Goal: Use online tool/utility: Utilize a website feature to perform a specific function

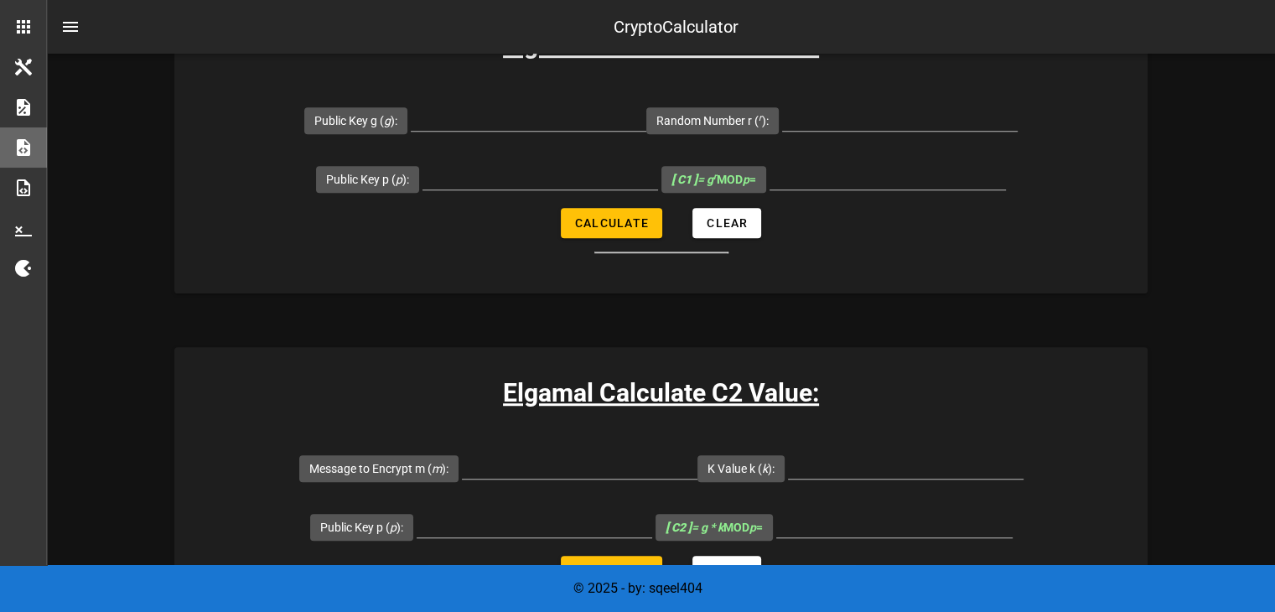
scroll to position [1127, 0]
click at [621, 224] on span "Calculate" at bounding box center [611, 221] width 75 height 13
type input "All fields are required"
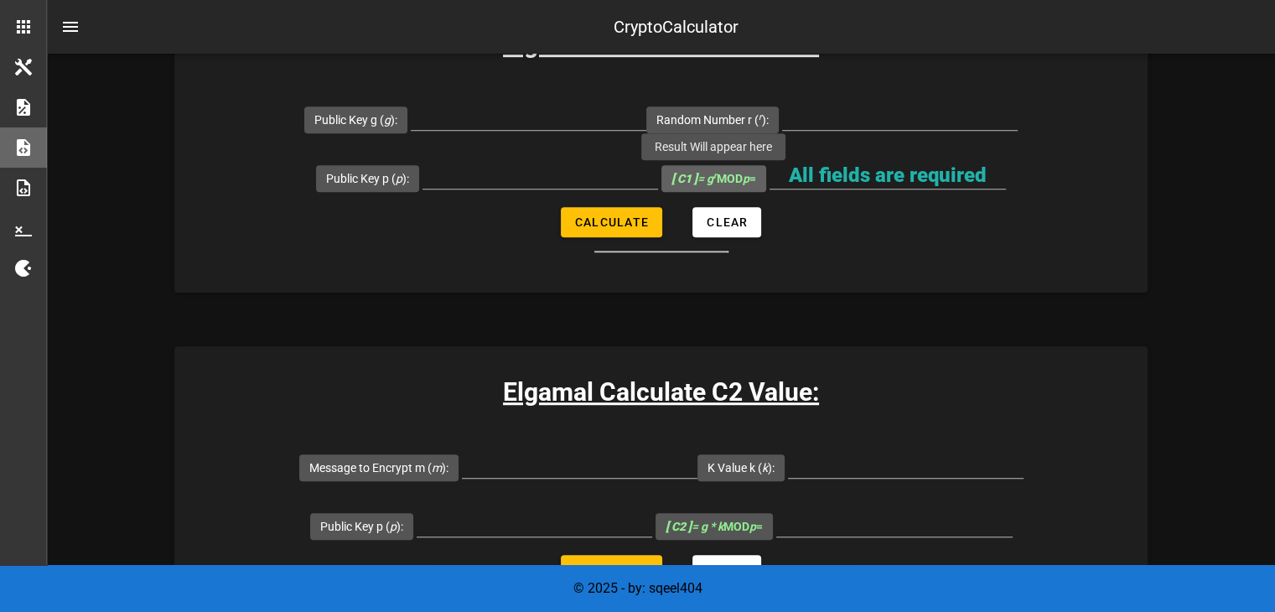
click at [731, 167] on span "[ C1 ] = g r MOD p =" at bounding box center [714, 178] width 85 height 27
click at [732, 170] on label "[ C1 ] = g r MOD p =" at bounding box center [714, 178] width 85 height 17
click at [770, 169] on input "All fields are required" at bounding box center [888, 175] width 236 height 27
click at [687, 174] on b "[ C1 ]" at bounding box center [685, 178] width 26 height 13
click at [770, 174] on input "All fields are required" at bounding box center [888, 175] width 236 height 27
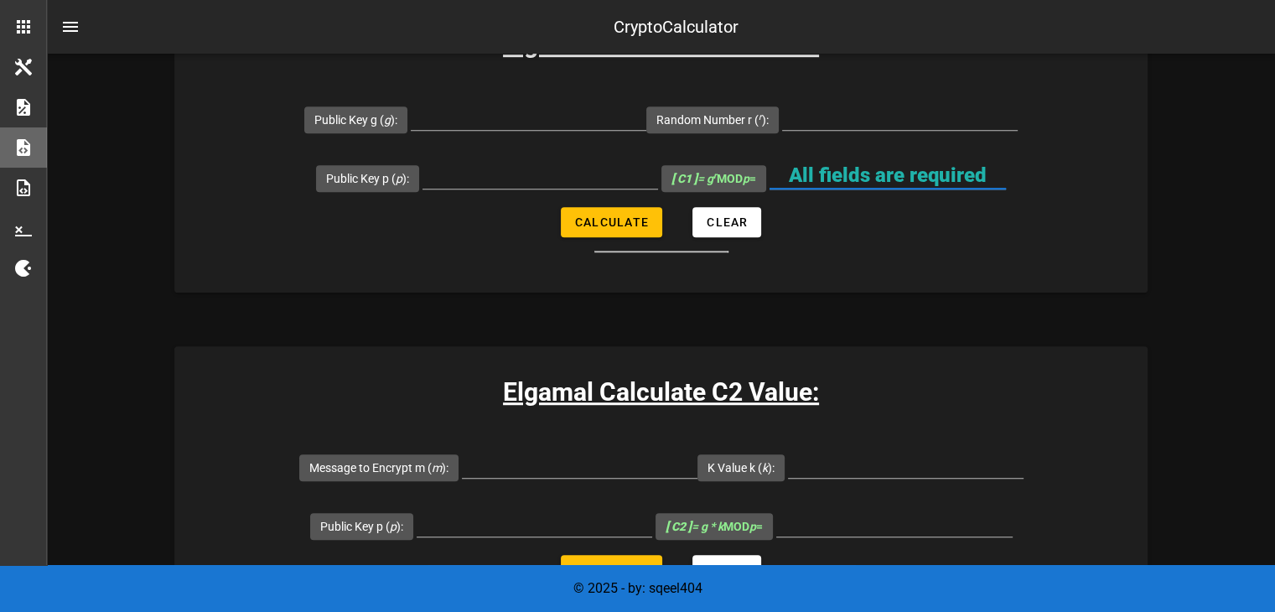
click at [843, 189] on div "All fields are required" at bounding box center [888, 184] width 236 height 45
click at [843, 184] on input "All fields are required" at bounding box center [888, 175] width 236 height 27
click at [757, 106] on span "Random Number r ( r ):" at bounding box center [712, 119] width 112 height 27
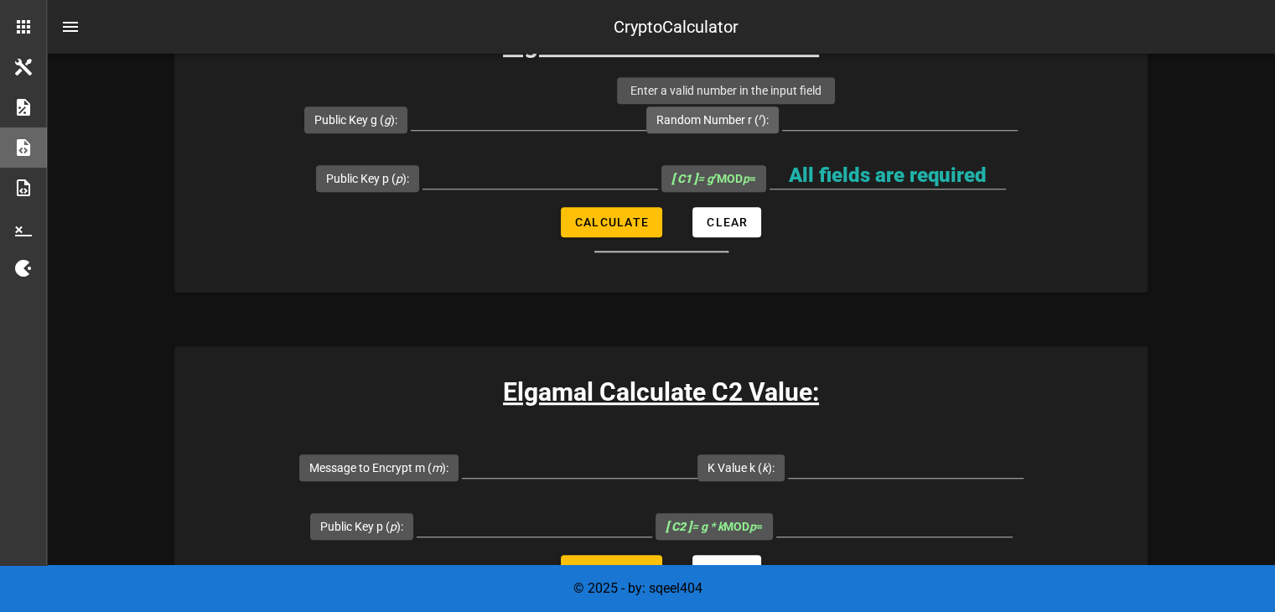
click at [746, 129] on span "Random Number r ( r ):" at bounding box center [712, 119] width 112 height 27
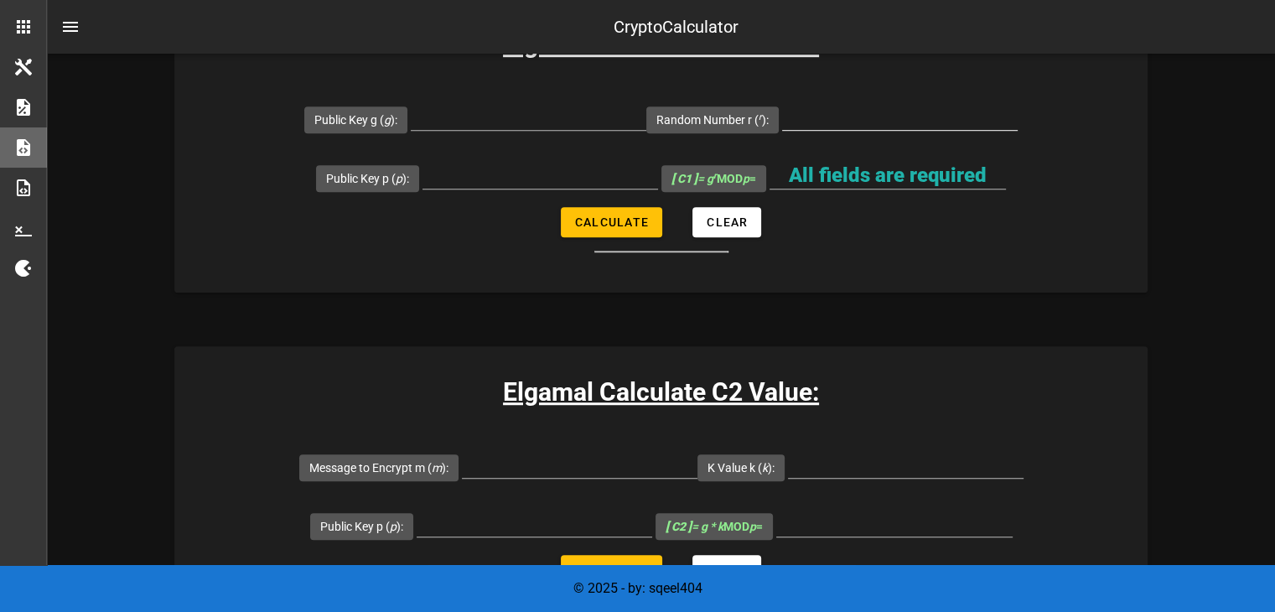
click at [832, 128] on div at bounding box center [900, 116] width 236 height 27
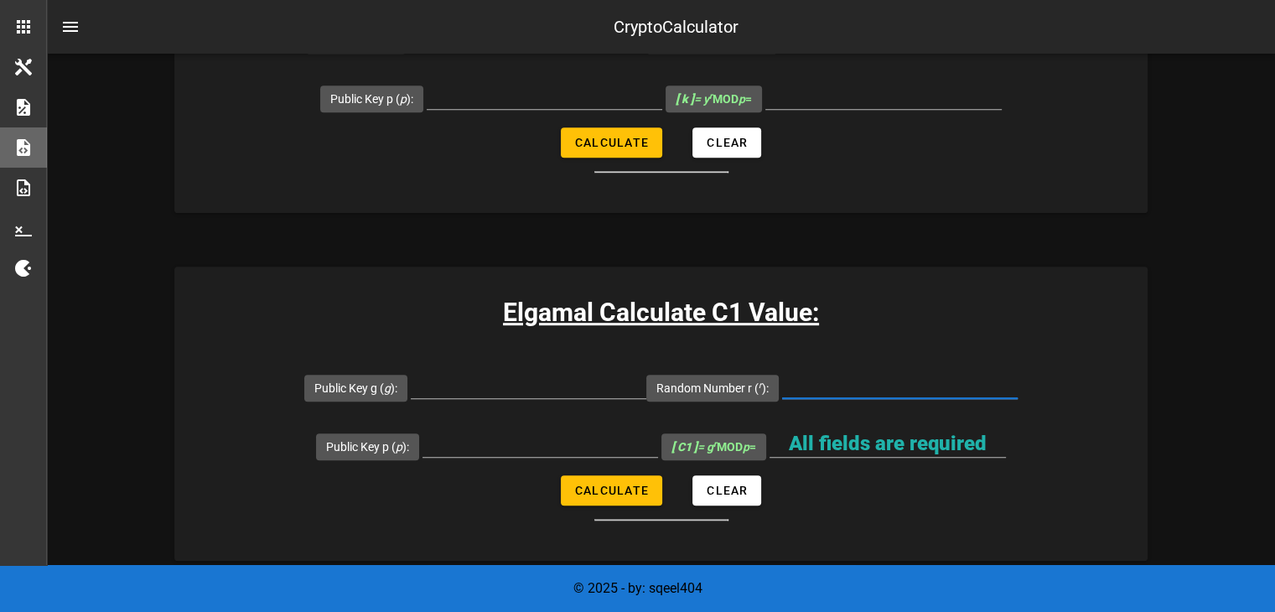
scroll to position [938, 0]
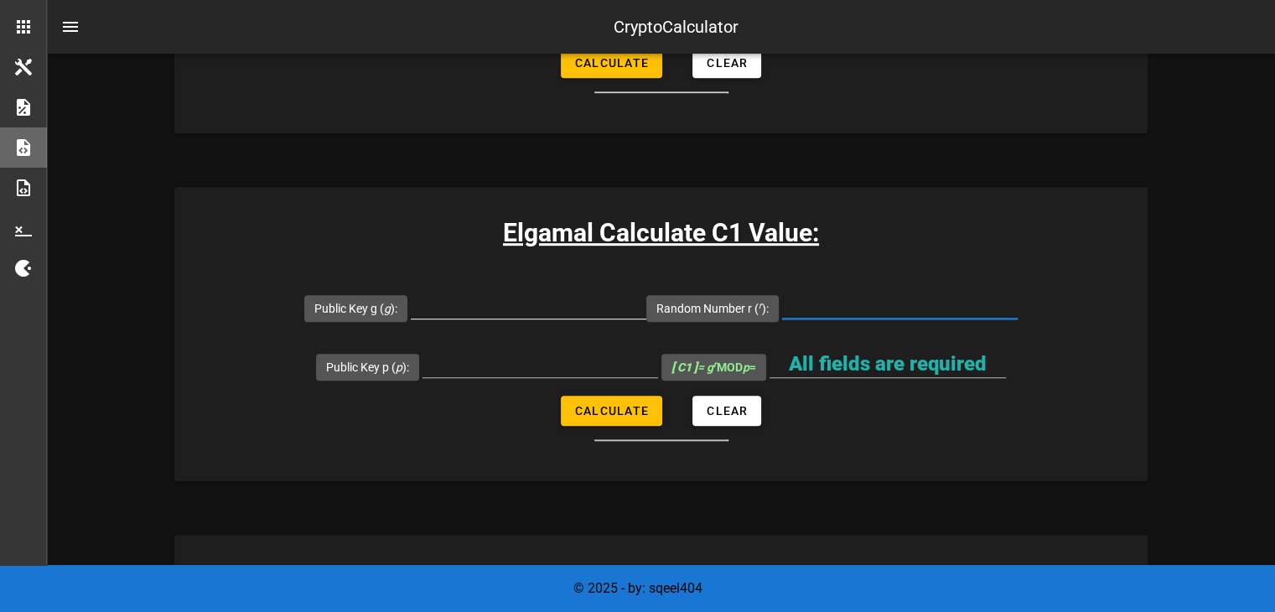
click at [527, 308] on input "Public Key g ( g ):" at bounding box center [529, 305] width 236 height 27
type input "5"
click at [538, 358] on input "Public Key p ( p ):" at bounding box center [541, 363] width 236 height 27
type input "47"
click at [909, 303] on input "Random Number r ( r ):" at bounding box center [900, 305] width 236 height 27
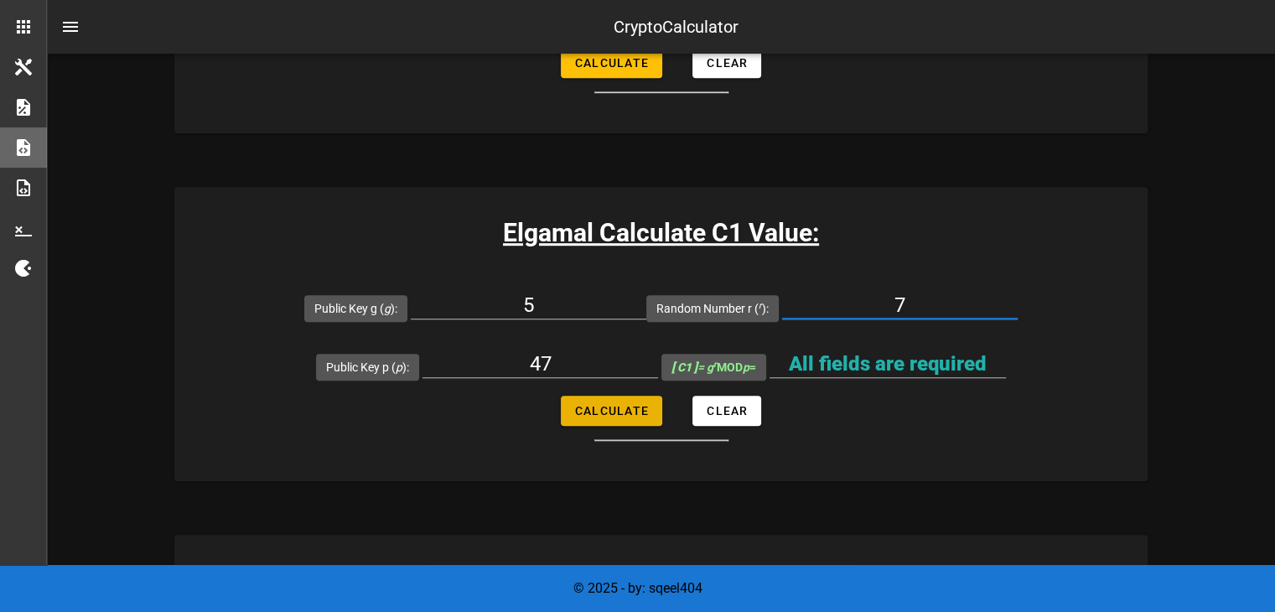
type input "7"
click at [641, 410] on span "Calculate" at bounding box center [611, 410] width 75 height 13
type input "11"
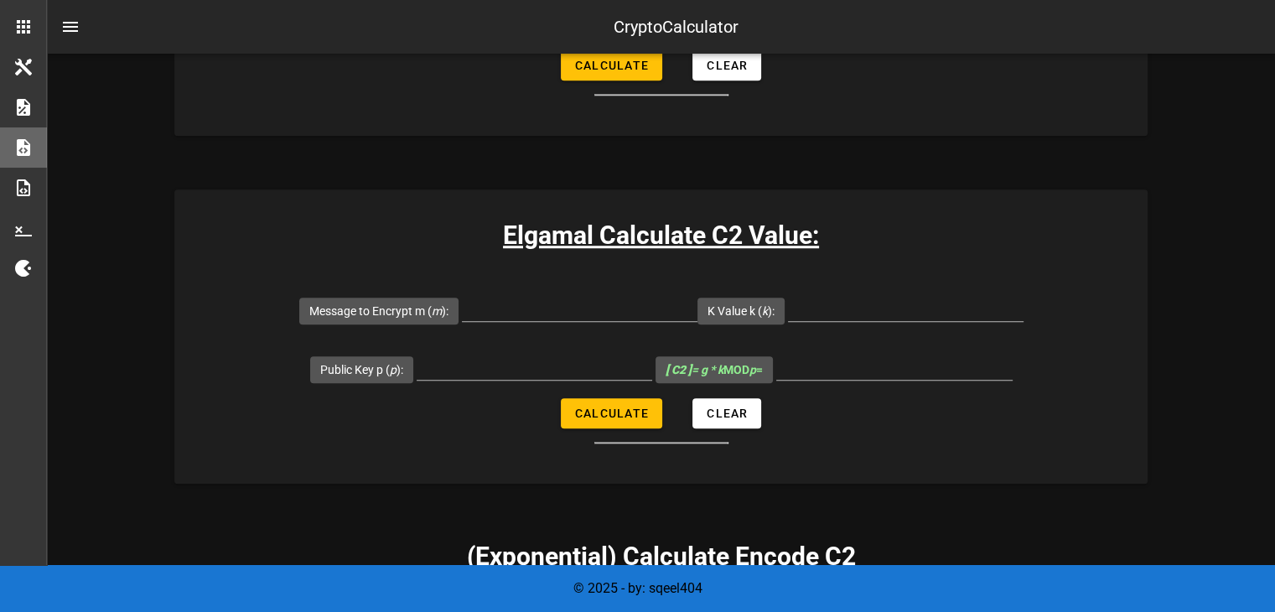
scroll to position [1288, 0]
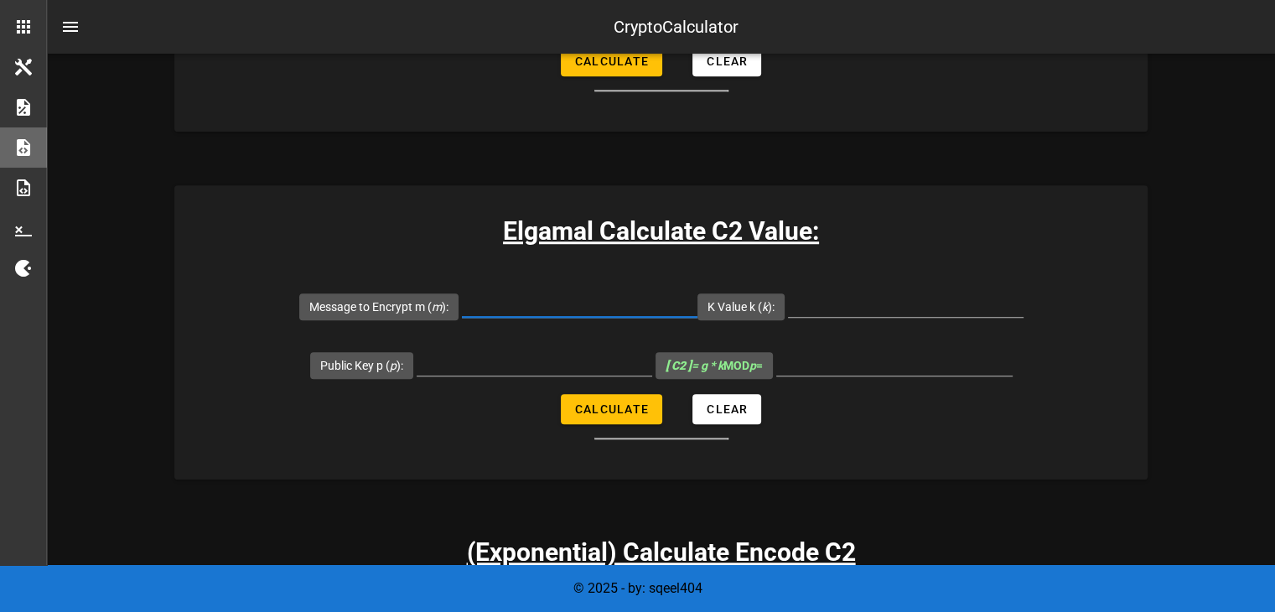
click at [587, 297] on input "Message to Encrypt m ( m ):" at bounding box center [580, 303] width 236 height 27
click at [557, 360] on input "Public Key p ( p ):" at bounding box center [535, 362] width 236 height 27
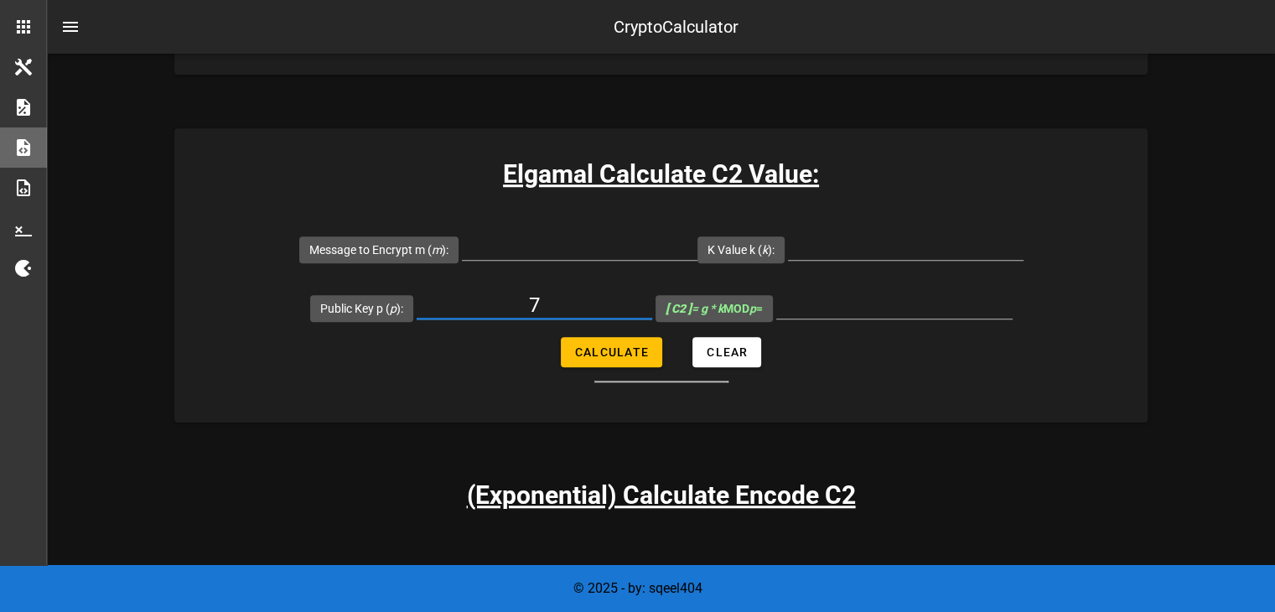
scroll to position [1344, 0]
type input "7"
click at [587, 367] on form "Message to Encrypt m ( m ): K Value k ( k ): Public Key p ( p ): 7 [ C2 ] = g *…" at bounding box center [660, 301] width 973 height 163
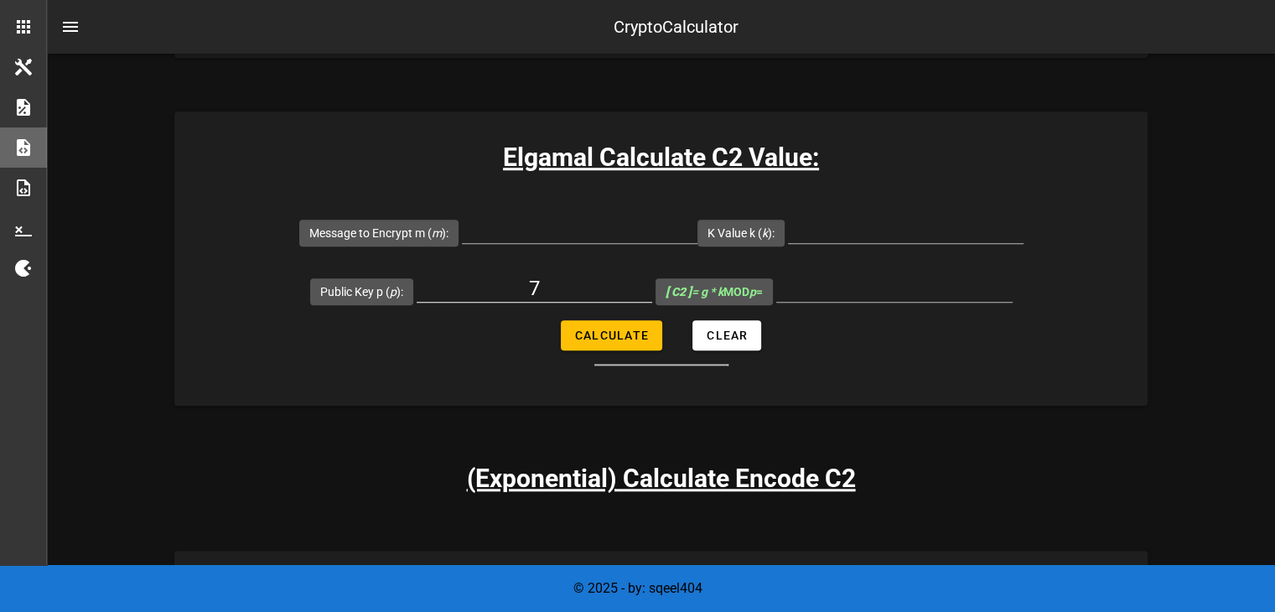
scroll to position [1361, 0]
